Goal: Navigation & Orientation: Find specific page/section

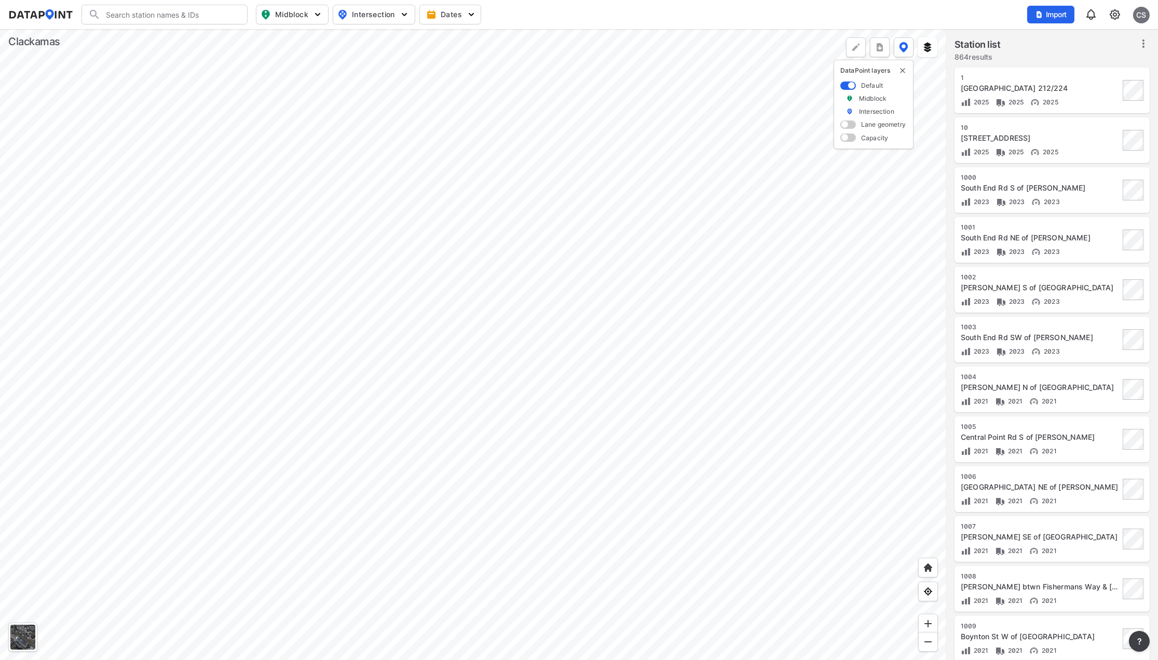
click at [496, 355] on div at bounding box center [473, 344] width 946 height 631
click at [625, 213] on div at bounding box center [473, 344] width 946 height 631
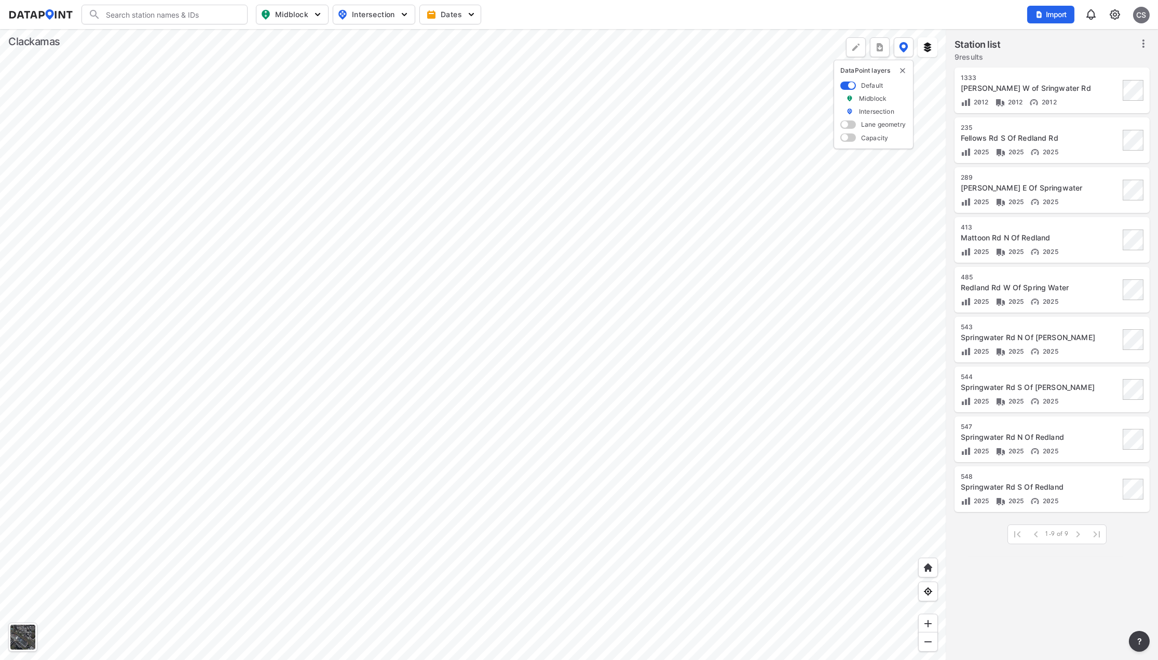
click at [438, 198] on div at bounding box center [473, 344] width 946 height 631
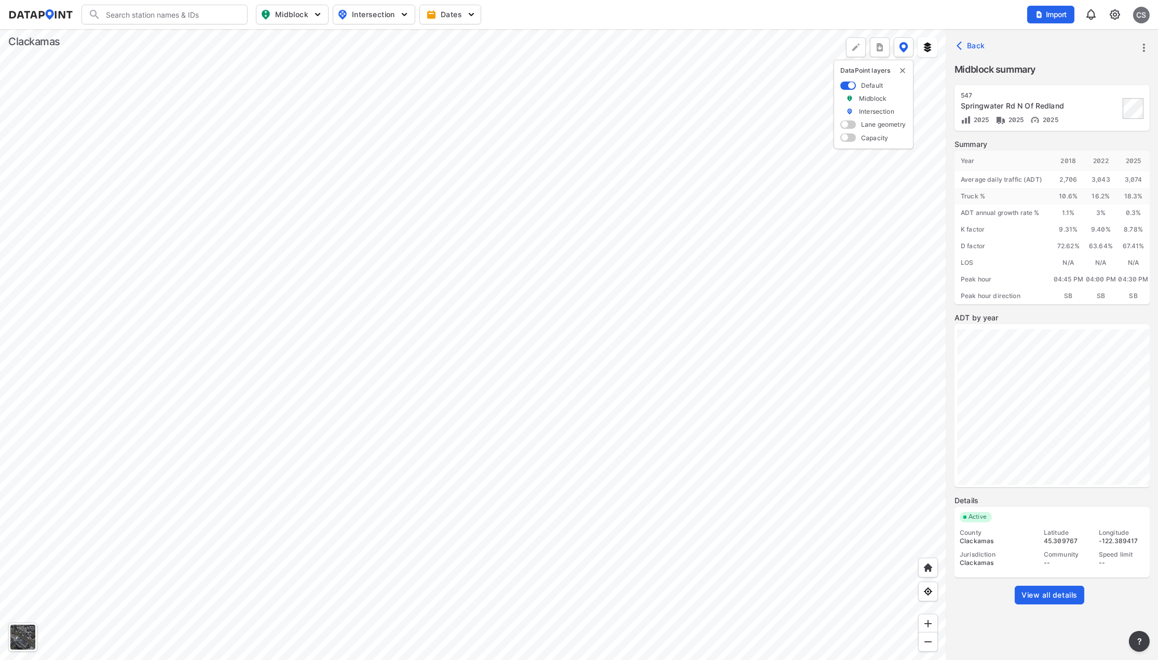
click at [426, 247] on div at bounding box center [473, 344] width 946 height 631
click at [463, 261] on div at bounding box center [473, 344] width 946 height 631
click at [427, 246] on div at bounding box center [473, 344] width 946 height 631
click at [434, 195] on div at bounding box center [473, 344] width 946 height 631
click at [516, 253] on div at bounding box center [473, 344] width 946 height 631
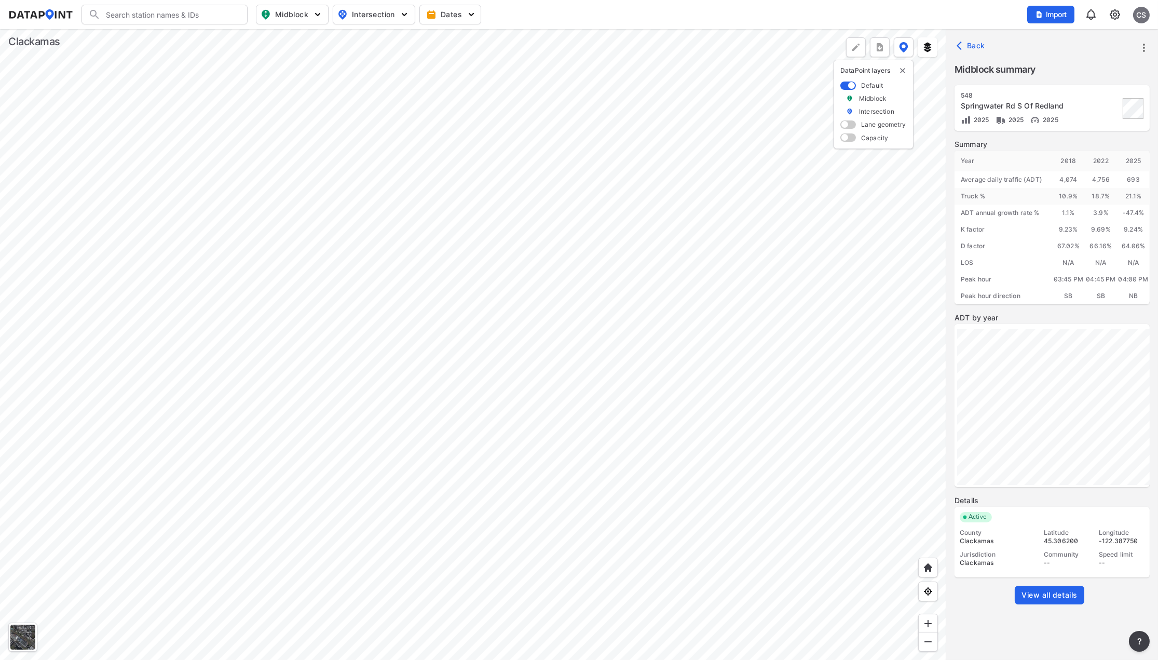
click at [556, 337] on div at bounding box center [473, 344] width 946 height 631
click at [526, 308] on div at bounding box center [473, 344] width 946 height 631
